Goal: Information Seeking & Learning: Learn about a topic

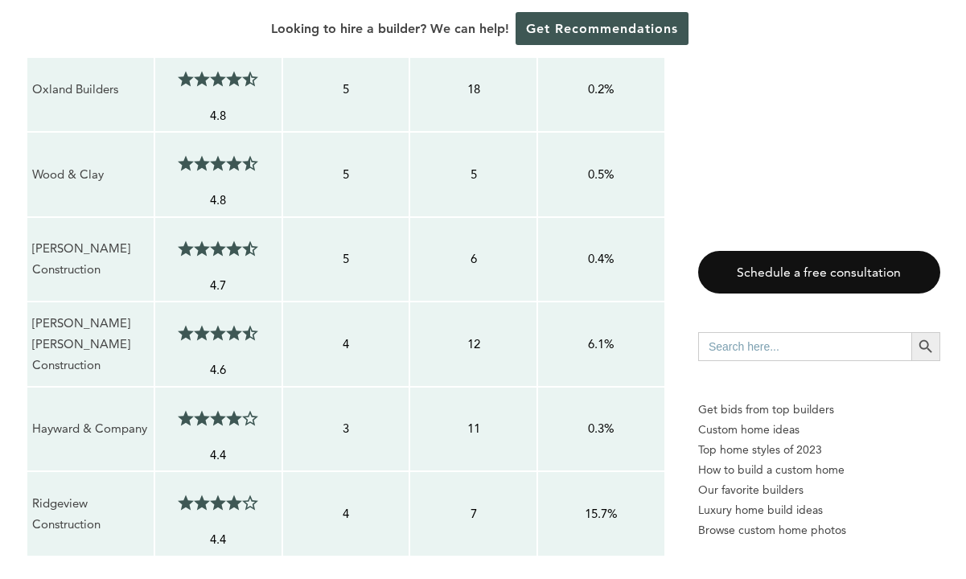
scroll to position [1815, 0]
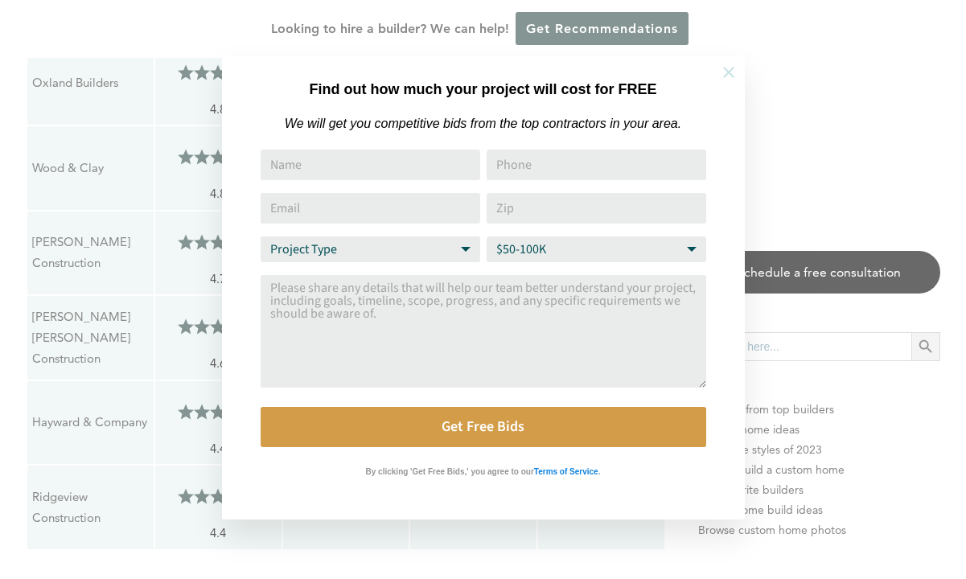
click at [728, 74] on icon at bounding box center [729, 73] width 18 height 18
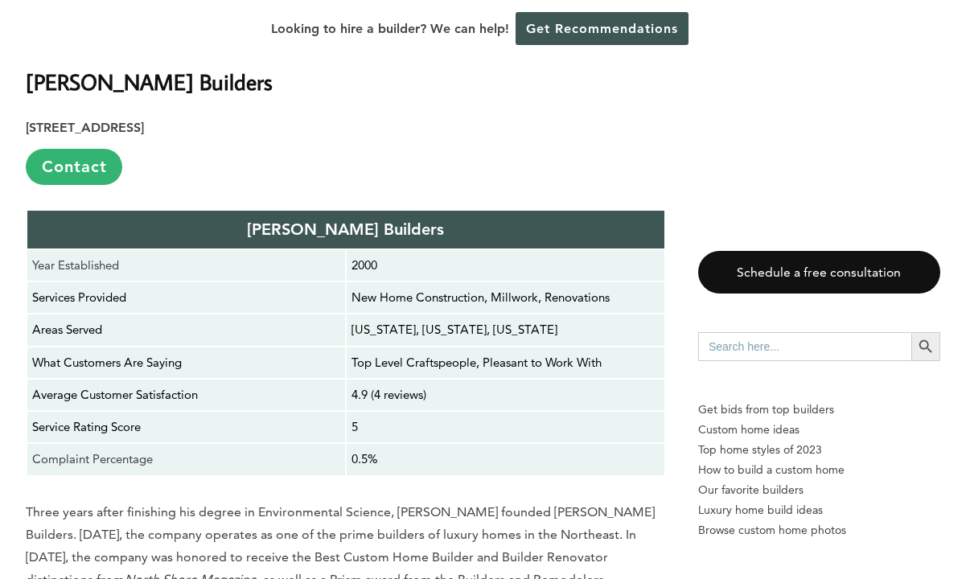
scroll to position [4696, 0]
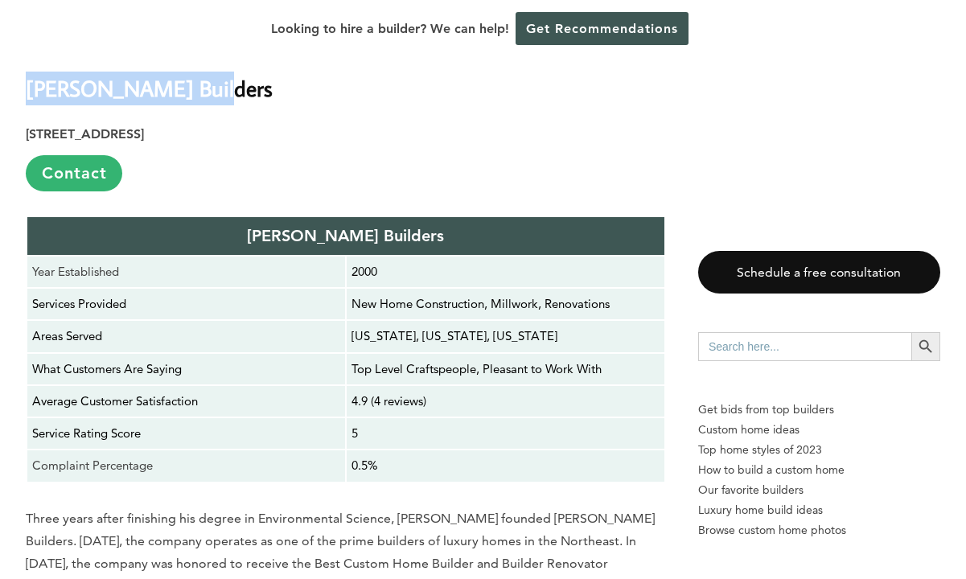
drag, startPoint x: 24, startPoint y: 66, endPoint x: 208, endPoint y: 75, distance: 183.6
copy strong "[PERSON_NAME] Builders"
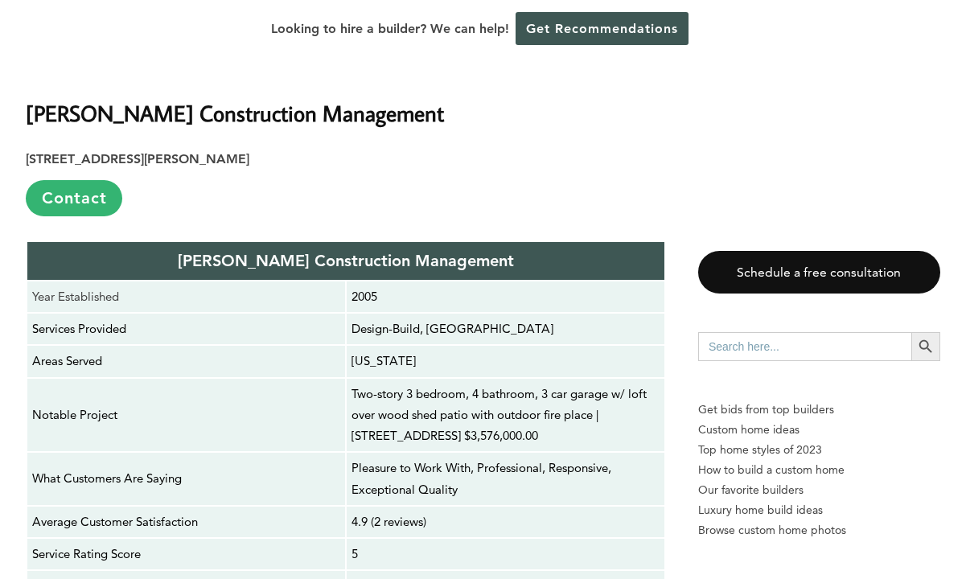
scroll to position [5411, 0]
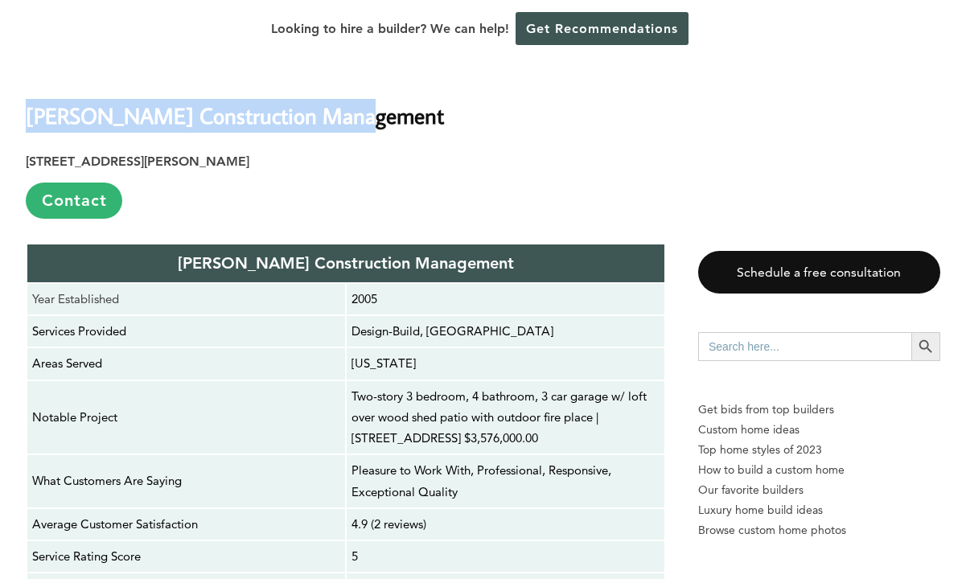
drag, startPoint x: 28, startPoint y: 72, endPoint x: 365, endPoint y: 76, distance: 337.1
click at [365, 77] on h2 "[PERSON_NAME] Construction Management" at bounding box center [346, 105] width 640 height 56
copy strong "[PERSON_NAME] Construction Management"
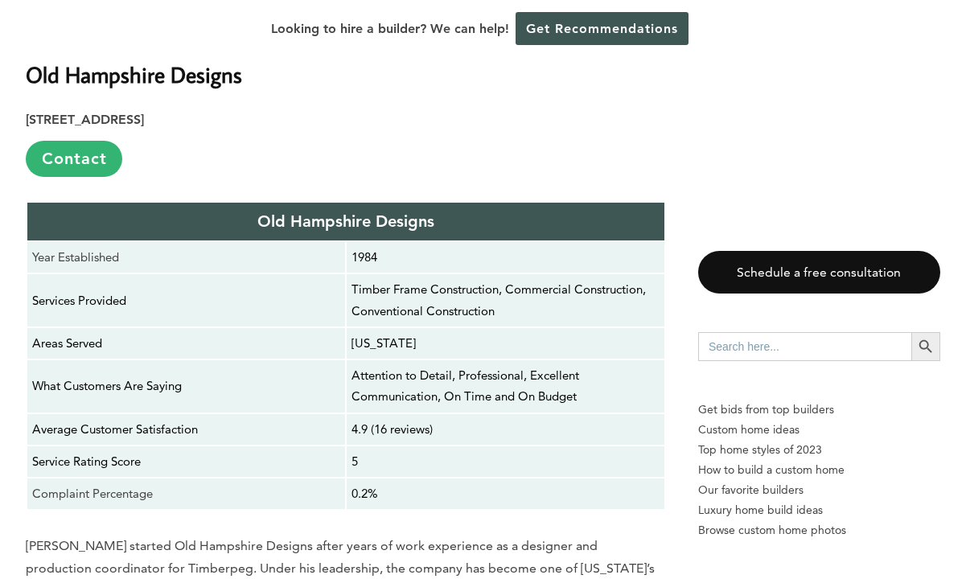
scroll to position [7050, 0]
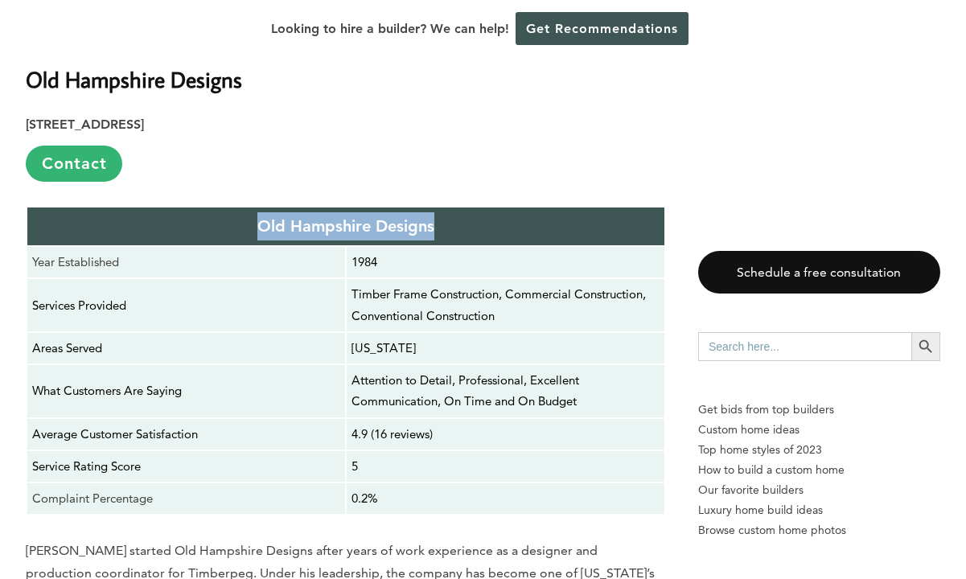
drag, startPoint x: 261, startPoint y: 154, endPoint x: 434, endPoint y: 169, distance: 173.5
click at [434, 212] on p "Old Hampshire Designs" at bounding box center [345, 226] width 627 height 28
copy strong "Old Hampshire Designs"
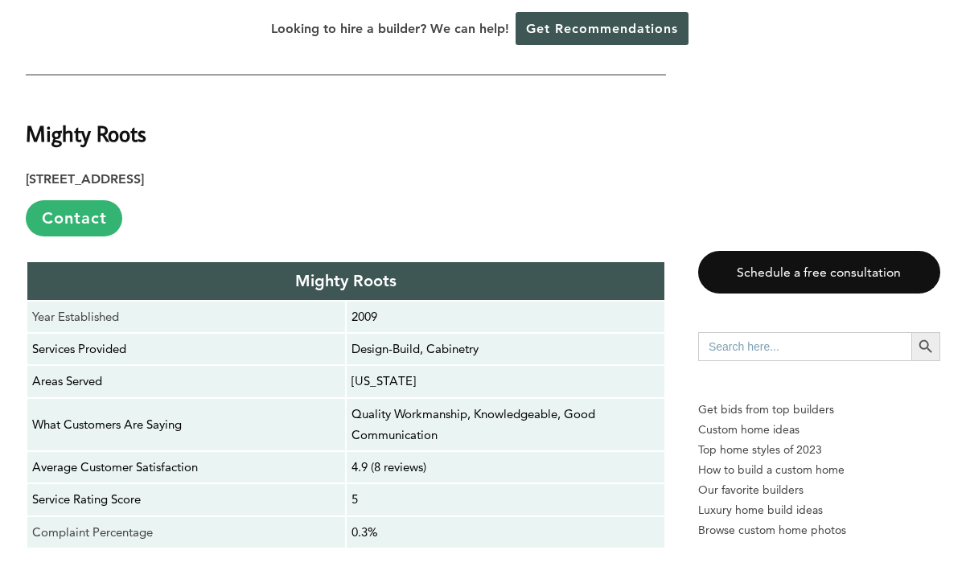
scroll to position [6244, 0]
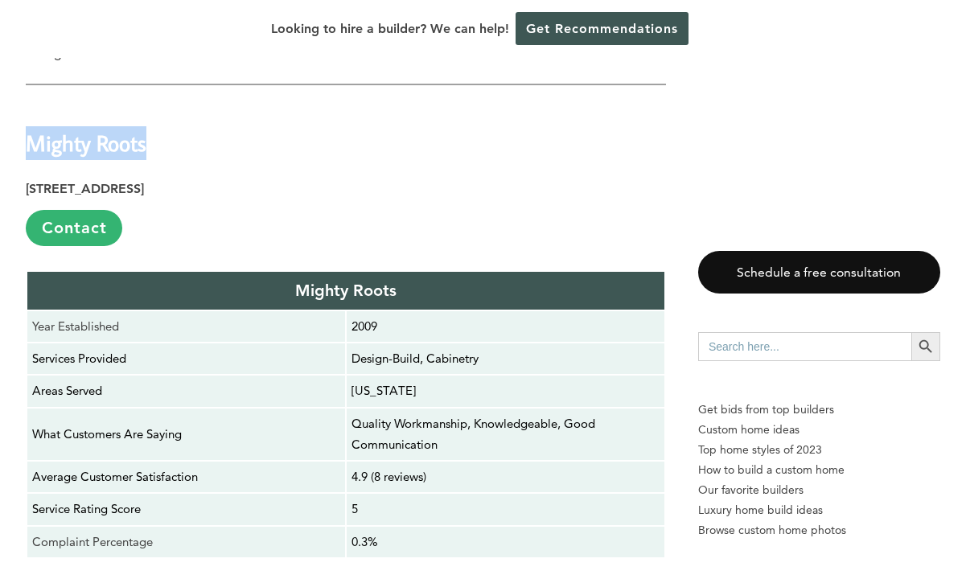
drag, startPoint x: 29, startPoint y: 75, endPoint x: 199, endPoint y: 88, distance: 171.0
click at [199, 105] on h2 "Mighty Roots" at bounding box center [346, 133] width 640 height 56
copy strong "Mighty Roots"
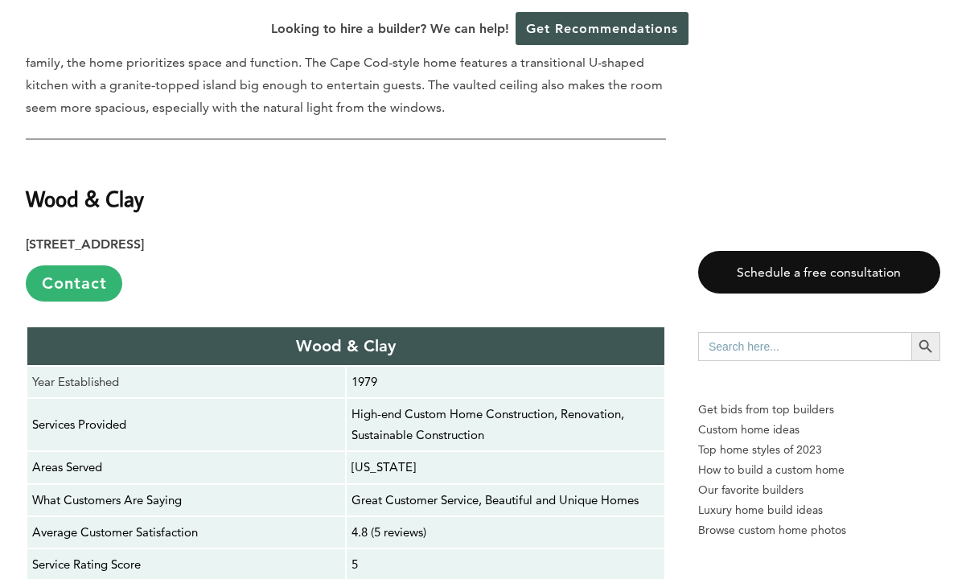
scroll to position [9268, 0]
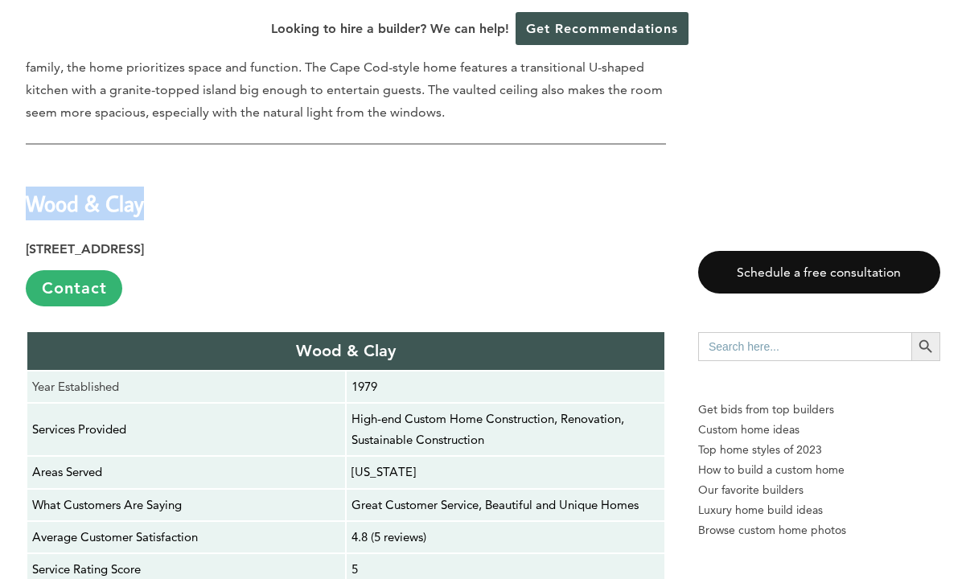
drag, startPoint x: 28, startPoint y: 136, endPoint x: 144, endPoint y: 142, distance: 116.0
click at [144, 189] on strong "Wood & Clay" at bounding box center [85, 203] width 118 height 28
copy strong "Wood & Clay"
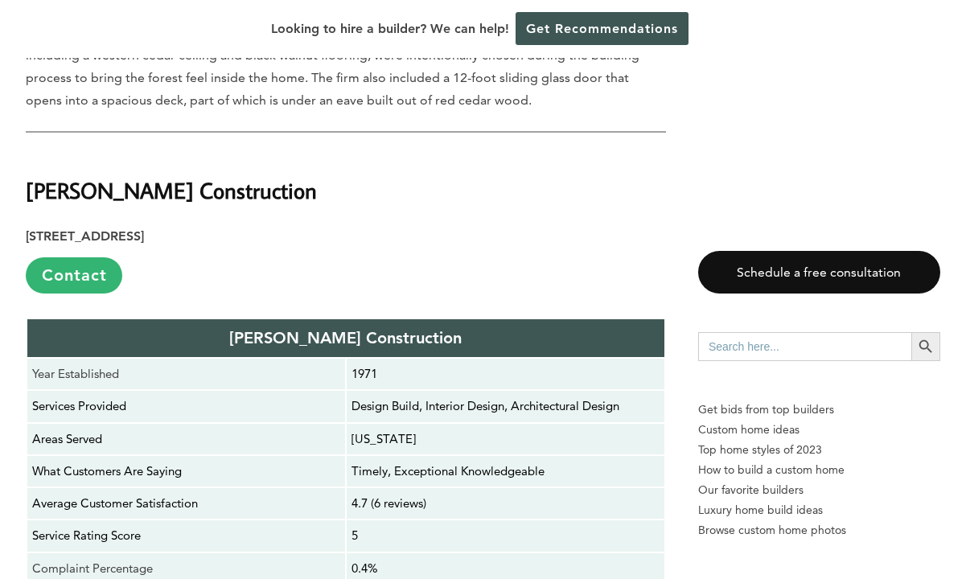
scroll to position [10061, 0]
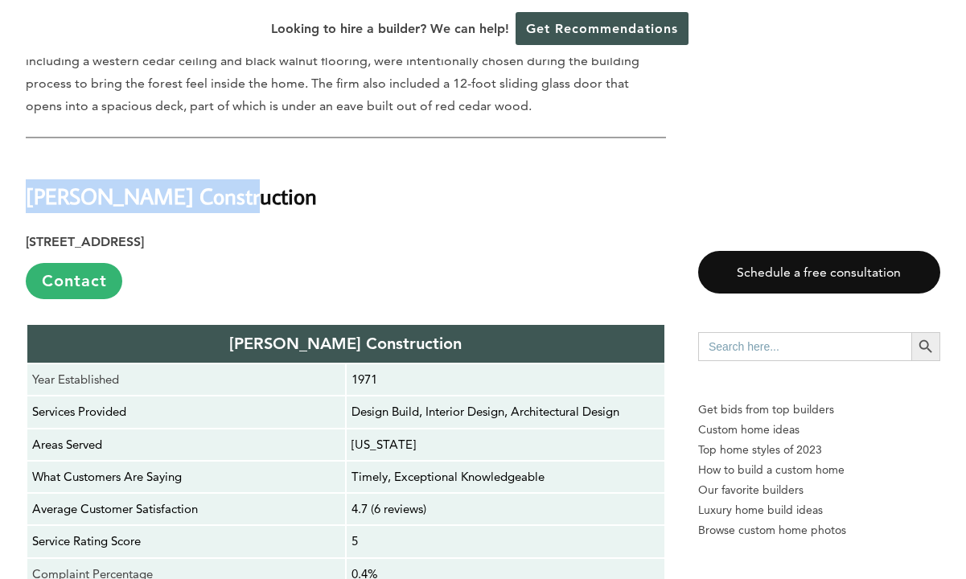
drag, startPoint x: 24, startPoint y: 130, endPoint x: 211, endPoint y: 121, distance: 186.8
copy strong "[PERSON_NAME] Construction"
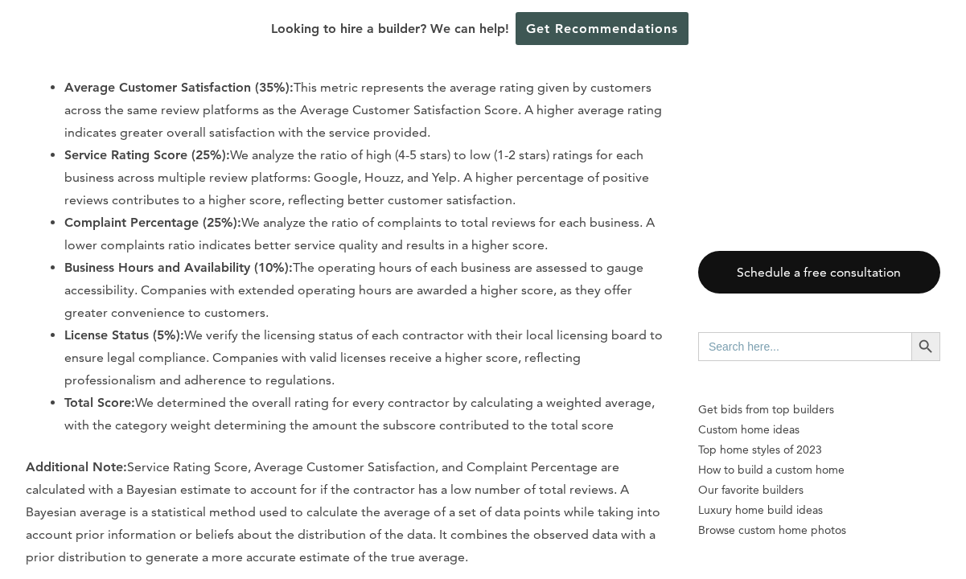
scroll to position [13518, 0]
